Goal: Task Accomplishment & Management: Use online tool/utility

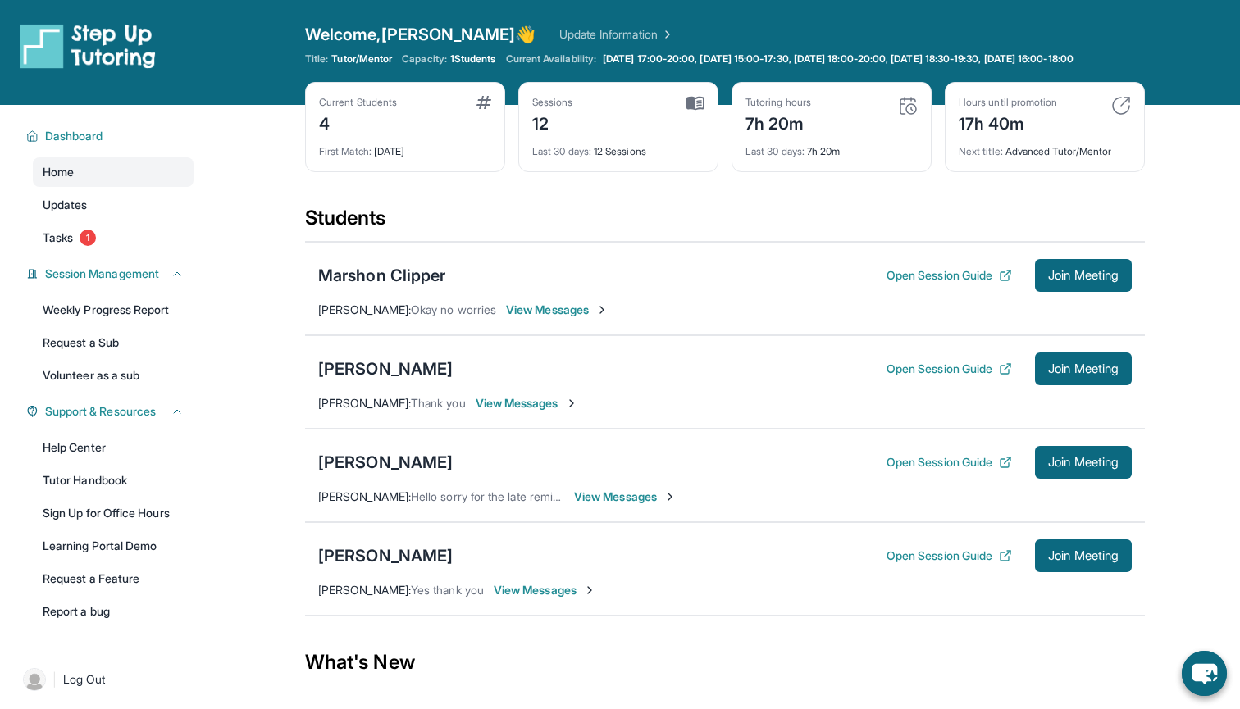
click at [955, 279] on div "Open Session Guide Join Meeting" at bounding box center [1009, 275] width 245 height 33
click at [953, 284] on button "Open Session Guide" at bounding box center [949, 275] width 125 height 16
click at [1161, 3] on div "Open sidebar Welcome, [PERSON_NAME] 👋 Update Information Title: Tutor/Mentor Ca…" at bounding box center [620, 52] width 1240 height 105
click at [942, 292] on div "Open Session Guide Join Meeting" at bounding box center [1009, 275] width 245 height 33
click at [942, 284] on button "Open Session Guide" at bounding box center [949, 275] width 125 height 16
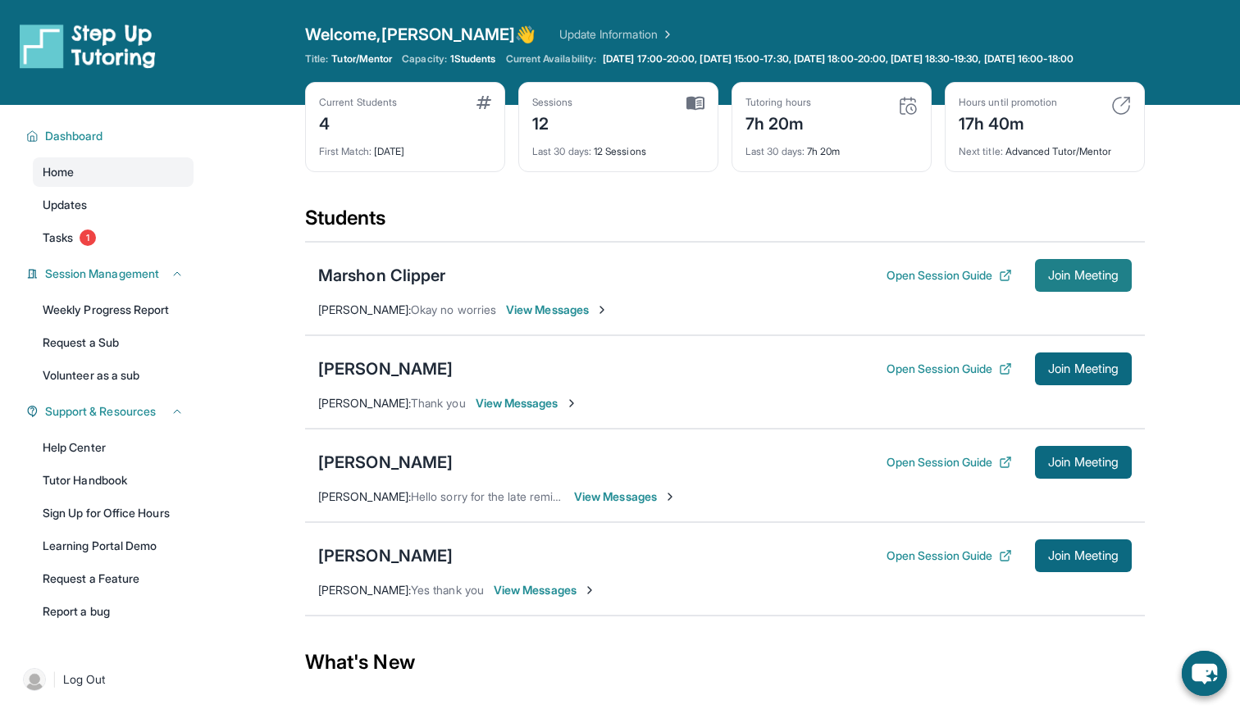
click at [1060, 280] on span "Join Meeting" at bounding box center [1083, 276] width 71 height 10
click at [1086, 292] on button "Join Meeting" at bounding box center [1083, 275] width 97 height 33
click at [1083, 280] on span "Join Meeting" at bounding box center [1083, 276] width 71 height 10
click at [1065, 292] on button "Join Meeting" at bounding box center [1083, 275] width 97 height 33
